Goal: Find contact information

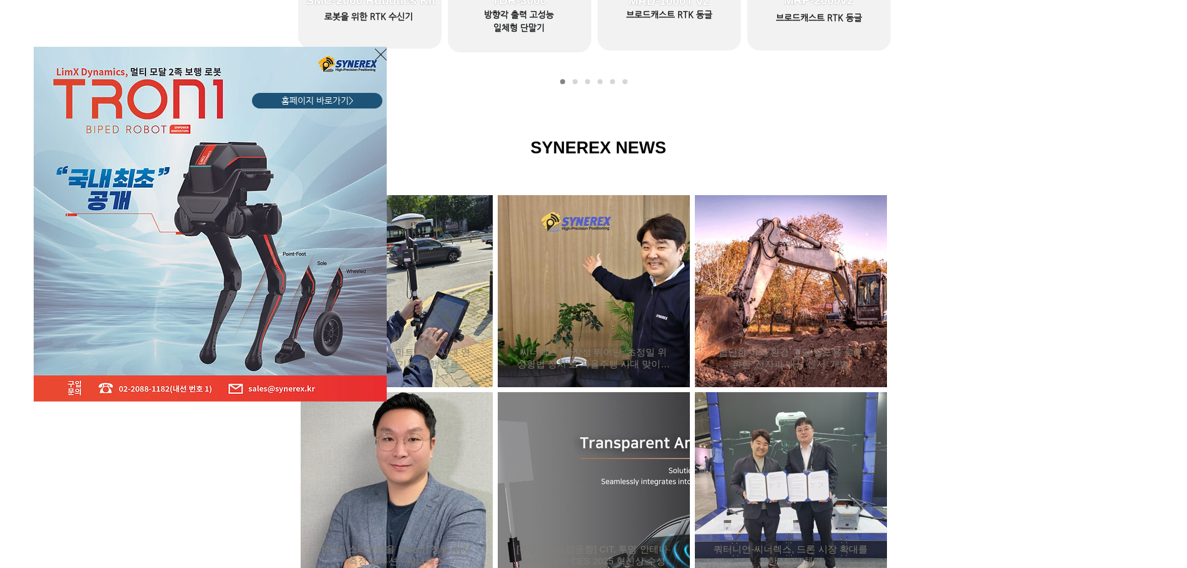
click at [271, 54] on div "홈페이지 바로가기>" at bounding box center [151, 213] width 240 height 378
click at [378, 53] on icon "사이트로 돌아가기" at bounding box center [381, 55] width 12 height 16
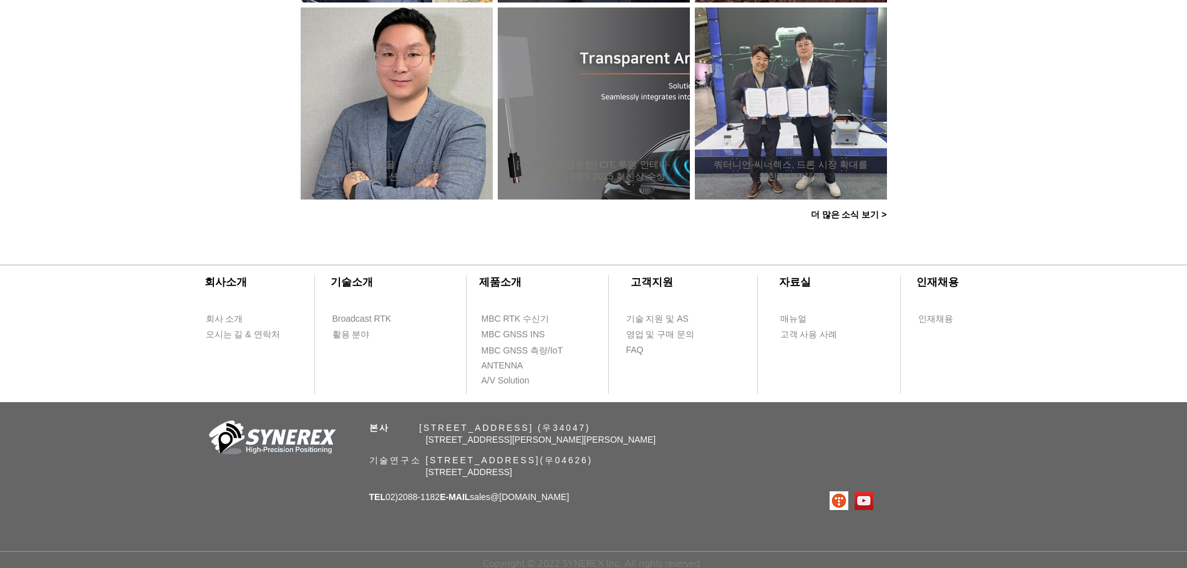
scroll to position [1203, 0]
drag, startPoint x: 475, startPoint y: 443, endPoint x: 464, endPoint y: 443, distance: 11.2
click at [475, 443] on p "[STREET_ADDRESS][PERSON_NAME][PERSON_NAME]" at bounding box center [597, 440] width 343 height 12
drag, startPoint x: 365, startPoint y: 460, endPoint x: 666, endPoint y: 460, distance: 300.7
click at [666, 460] on div "​회사소개 ​기술소개 회사 소개 Broadcast RTK 오시는 길 & 연락처 활용 분야 ​제품소개 ​고객지원 ​자료실 ​인재채용 MBC RT…" at bounding box center [593, 406] width 1187 height 326
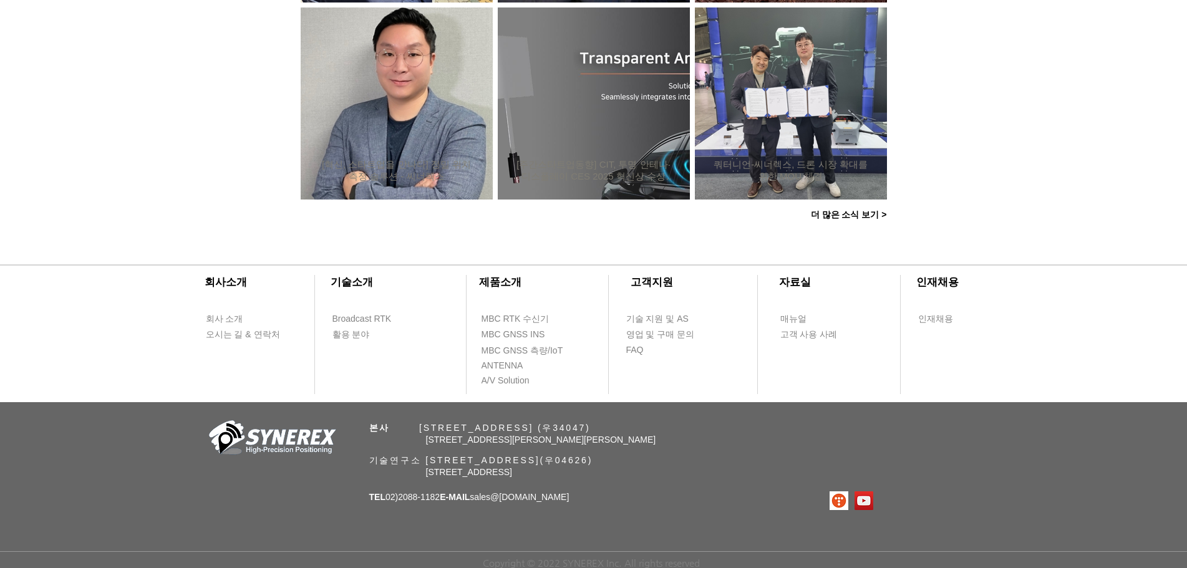
copy span "기술연구소 [STREET_ADDRESS]"
drag, startPoint x: 567, startPoint y: 492, endPoint x: 489, endPoint y: 500, distance: 77.8
click at [489, 500] on p "TEL 02)[PHONE_NUMBER] E-MAIL sales @[DOMAIN_NAME]" at bounding box center [469, 498] width 200 height 12
copy span "sales @[DOMAIN_NAME]"
